Goal: Task Accomplishment & Management: Complete application form

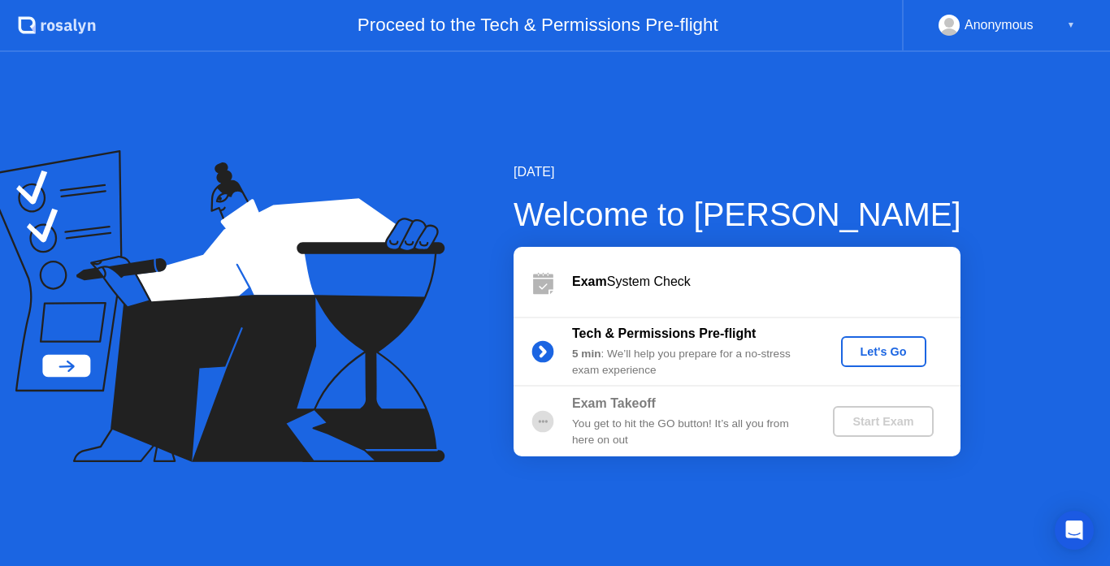
click at [870, 354] on div "Let's Go" at bounding box center [883, 351] width 72 height 13
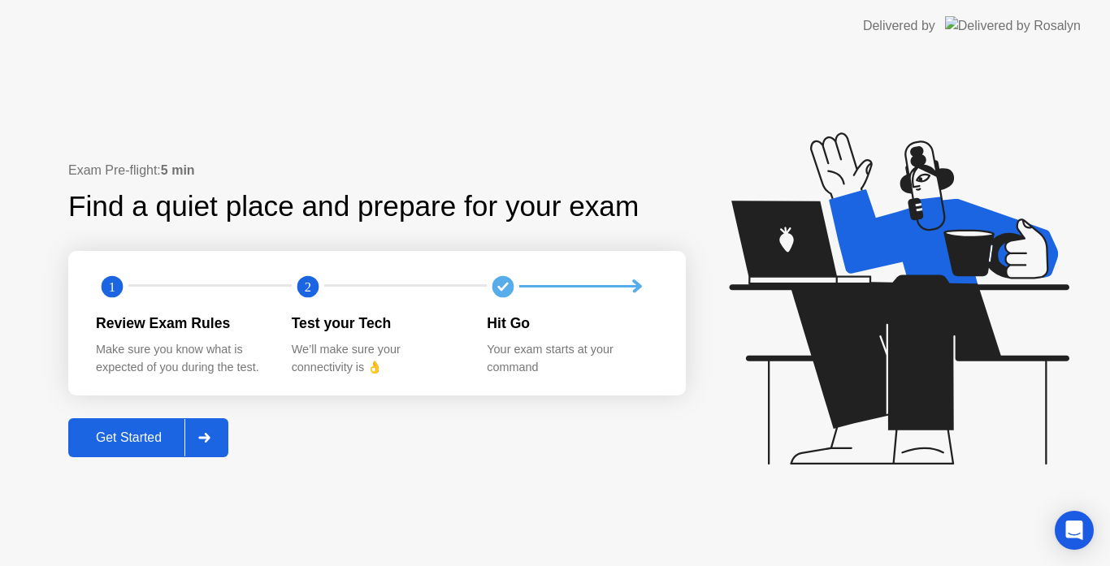
click at [136, 434] on div "Get Started" at bounding box center [128, 438] width 111 height 15
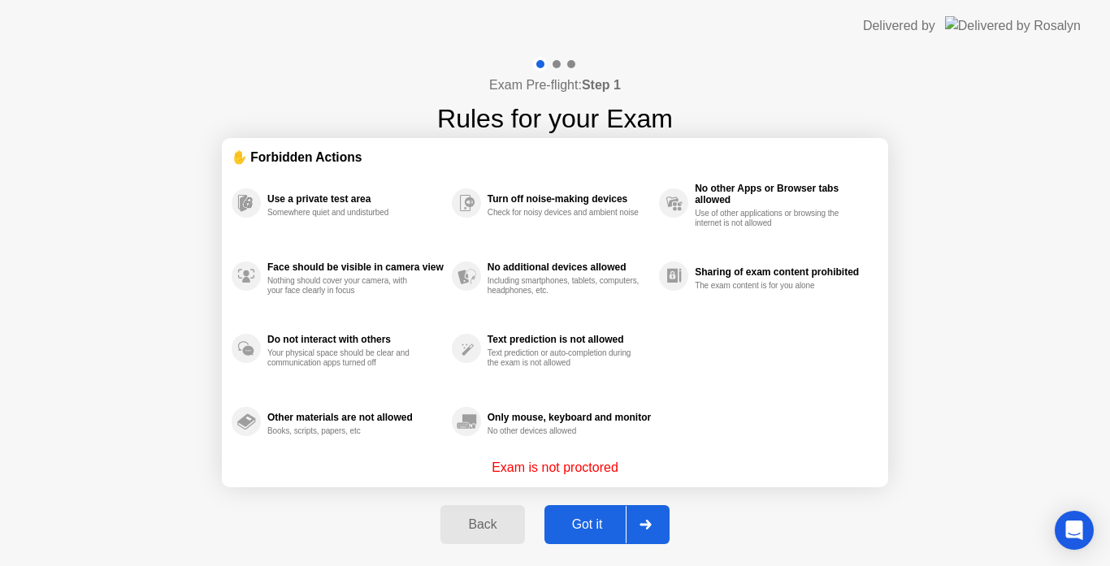
click at [595, 528] on div "Got it" at bounding box center [587, 525] width 76 height 15
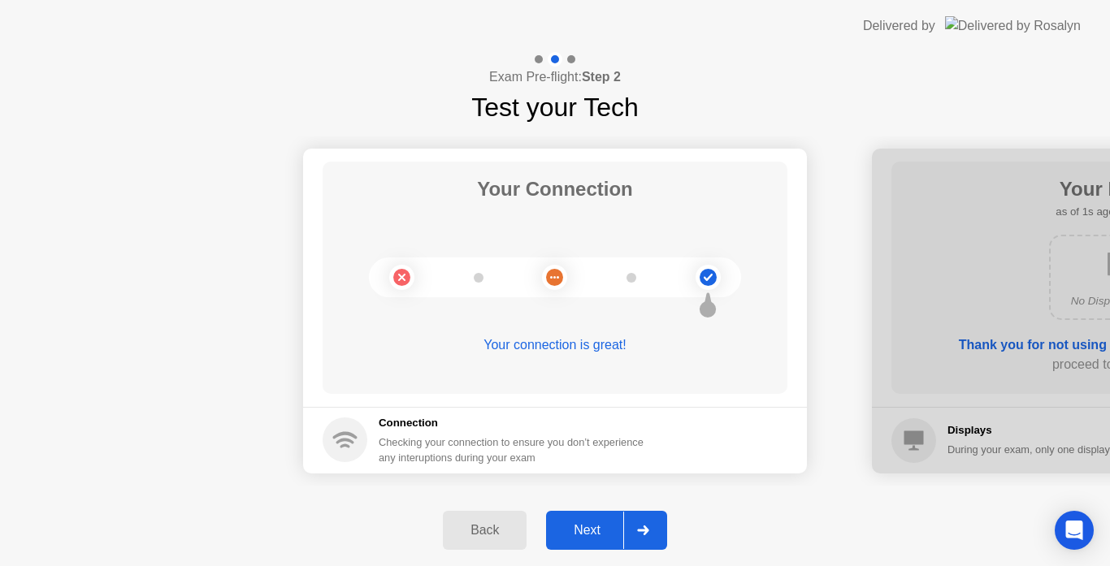
click at [595, 528] on div "Next" at bounding box center [587, 530] width 72 height 15
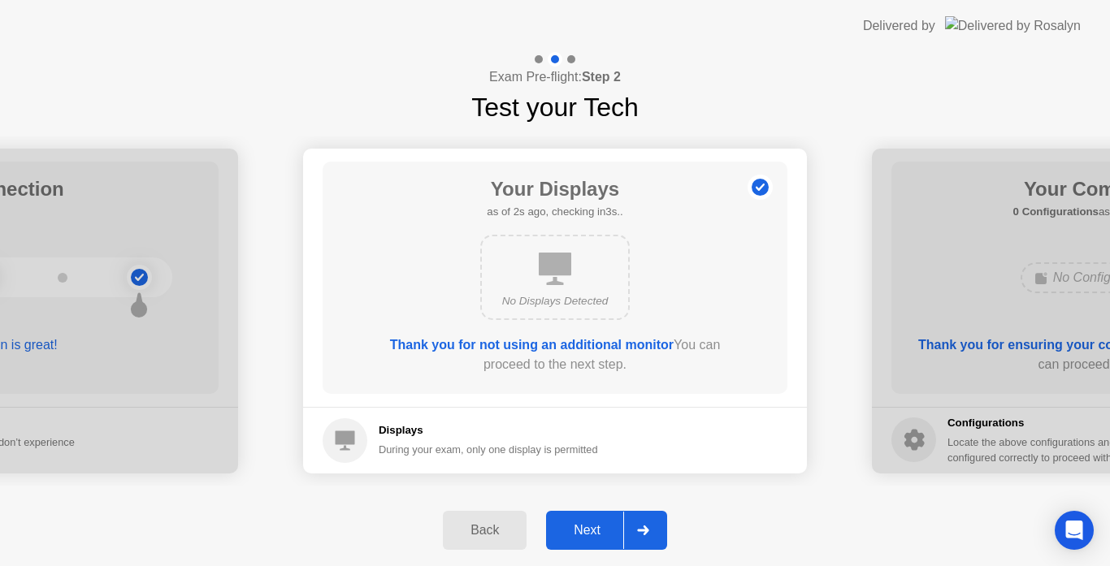
click at [595, 528] on div "Next" at bounding box center [587, 530] width 72 height 15
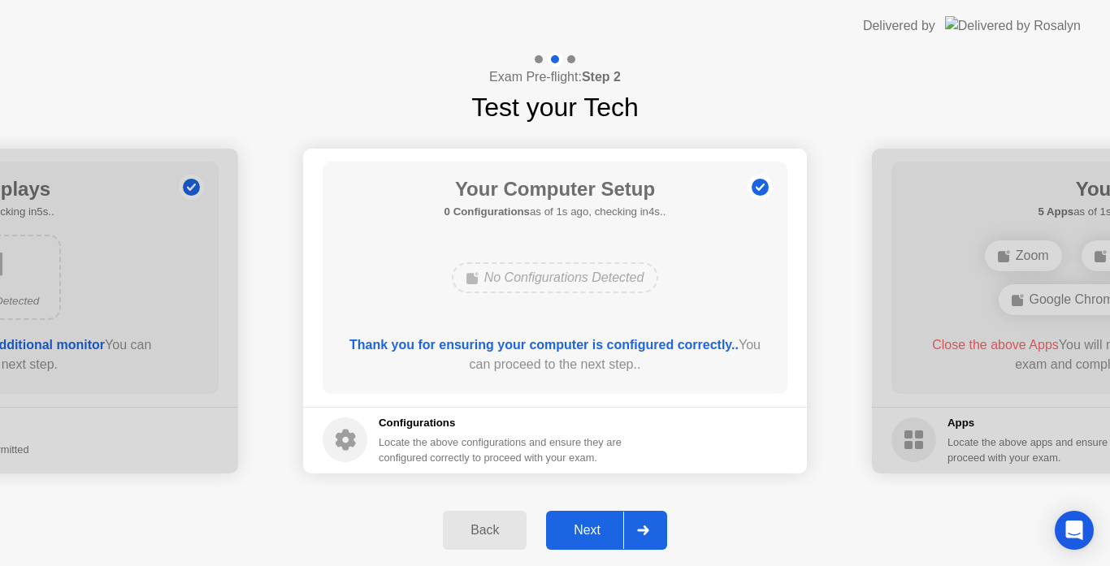
click at [595, 528] on div "Next" at bounding box center [587, 530] width 72 height 15
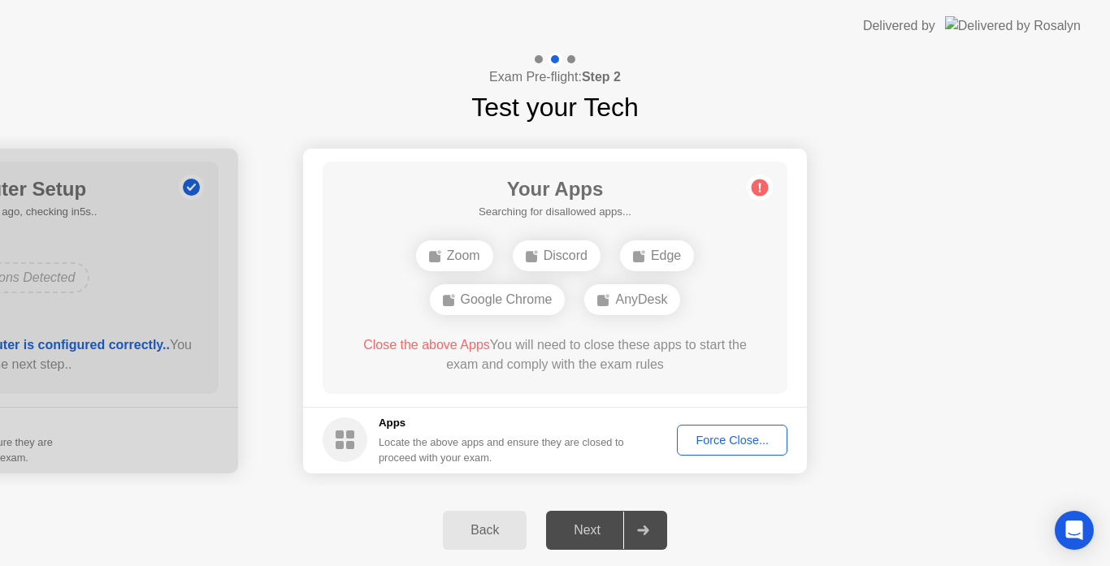
click at [736, 441] on div "Force Close..." at bounding box center [731, 440] width 99 height 13
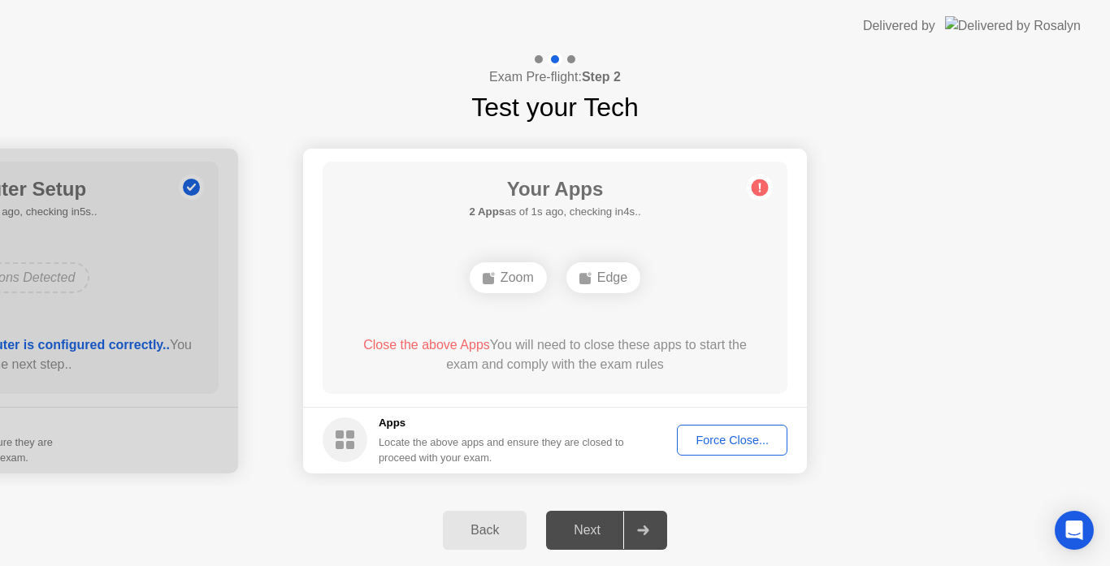
click at [714, 447] on div "Force Close..." at bounding box center [731, 440] width 99 height 13
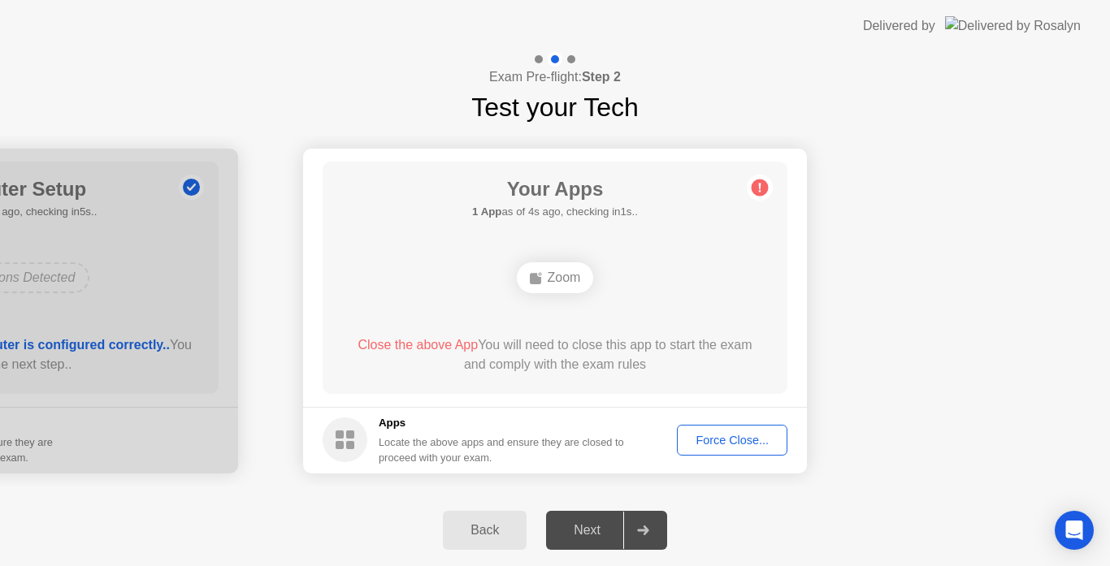
click at [721, 442] on div "Force Close..." at bounding box center [731, 440] width 99 height 13
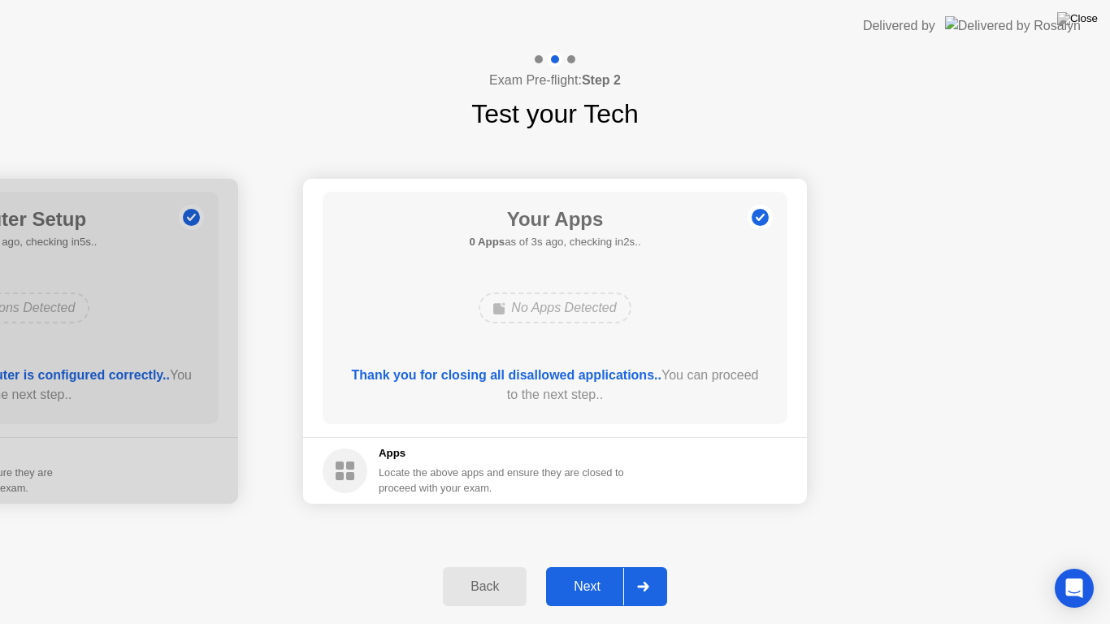
click at [594, 565] on button "Next" at bounding box center [606, 586] width 121 height 39
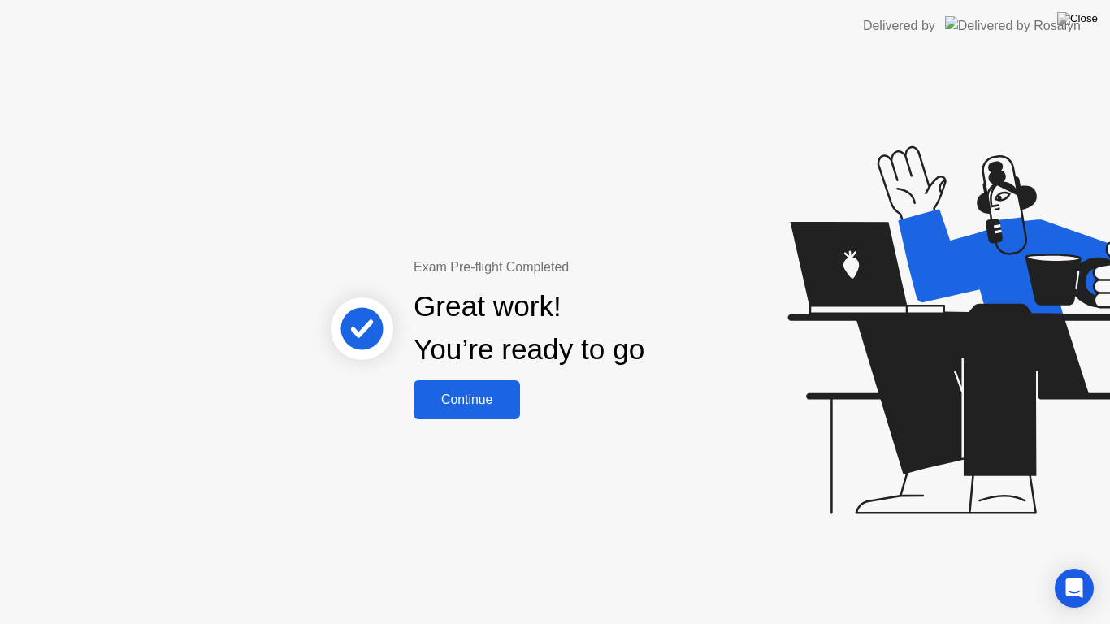
click at [483, 405] on div "Continue" at bounding box center [466, 399] width 97 height 15
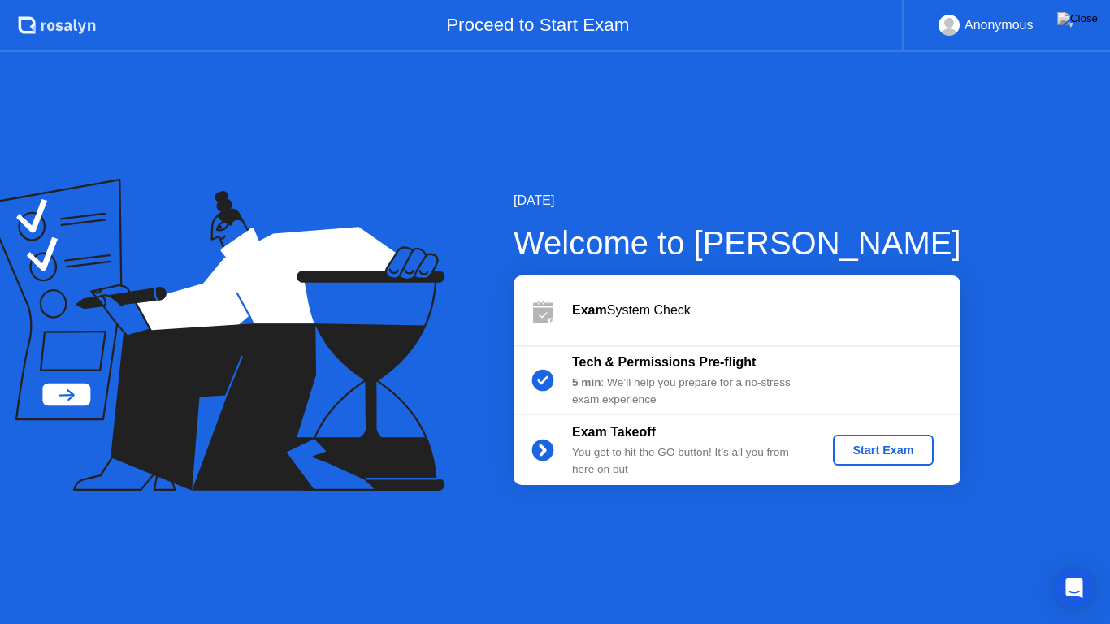
click at [873, 447] on div "Start Exam" at bounding box center [882, 450] width 87 height 13
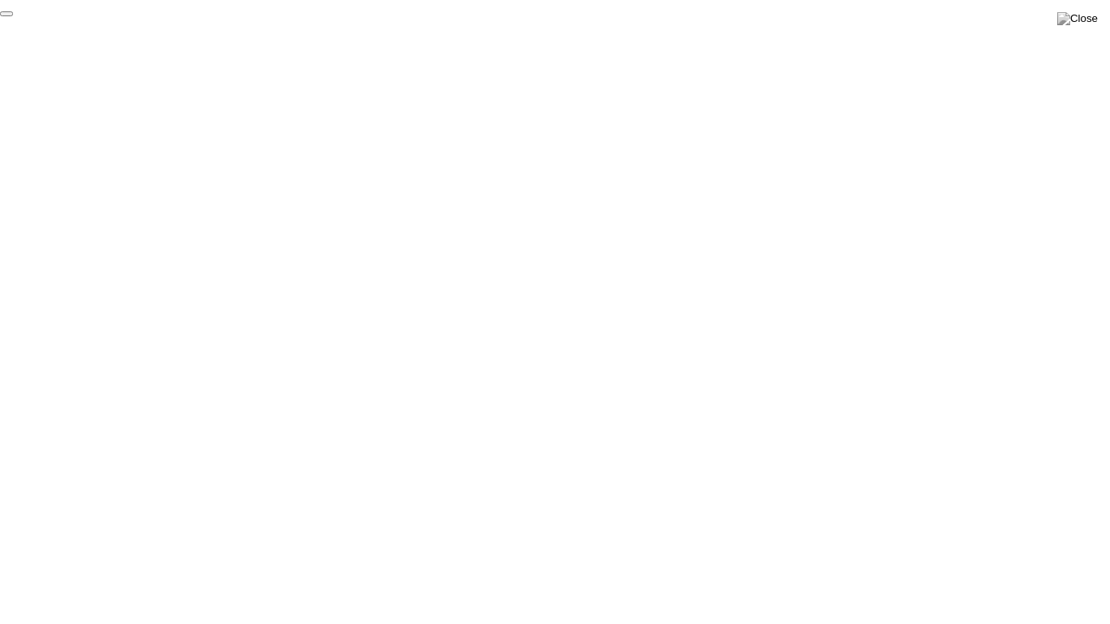
click div "End Proctoring Session"
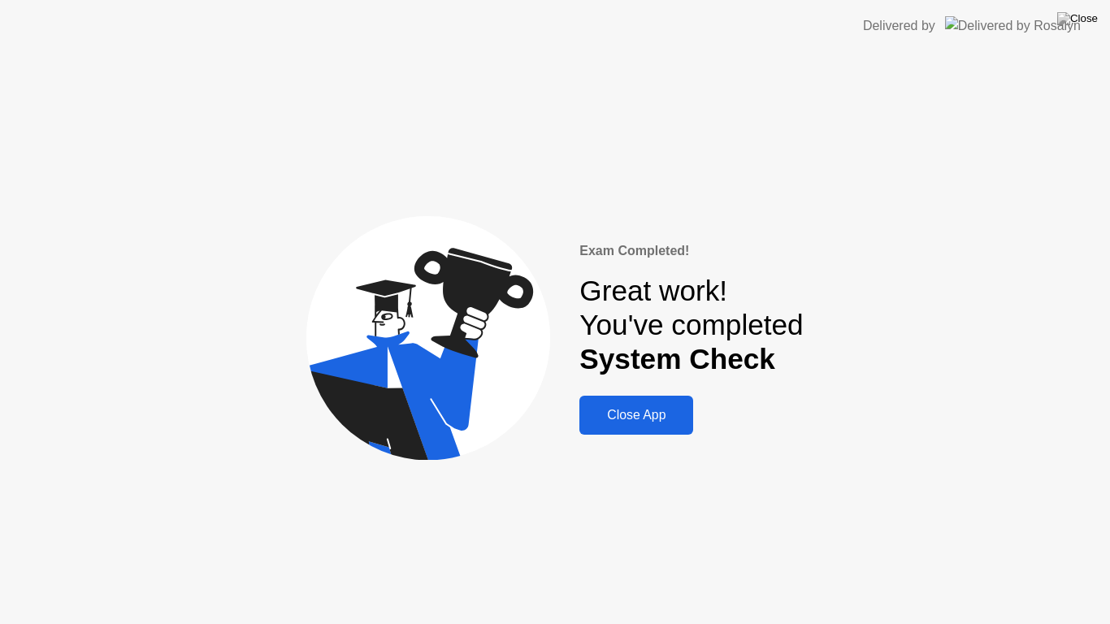
click at [653, 404] on button "Close App" at bounding box center [636, 415] width 114 height 39
